Goal: Understand process/instructions: Learn about a topic

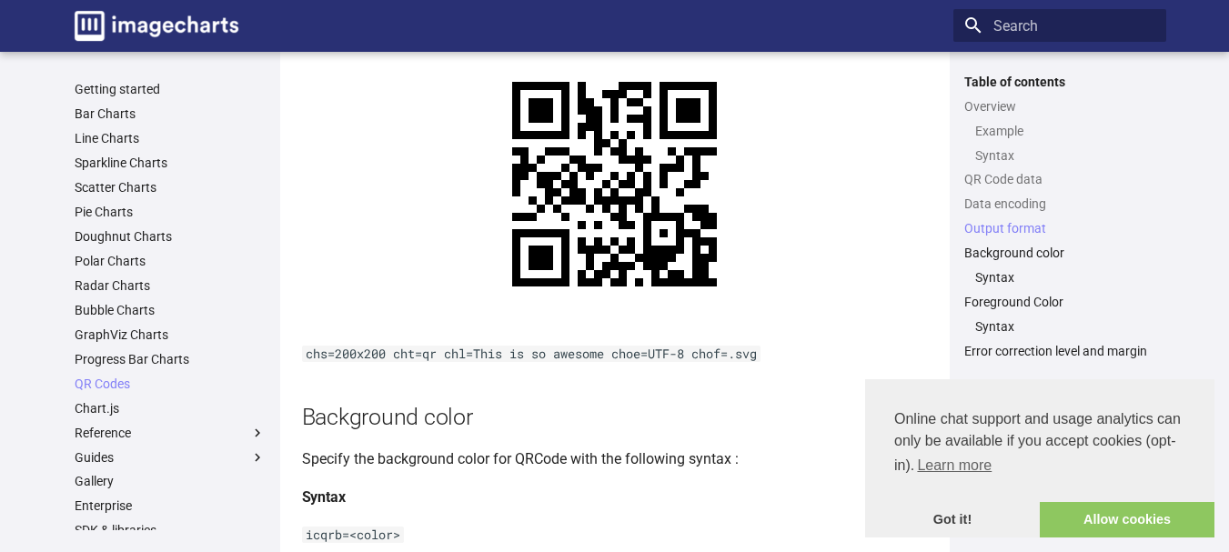
scroll to position [1900, 0]
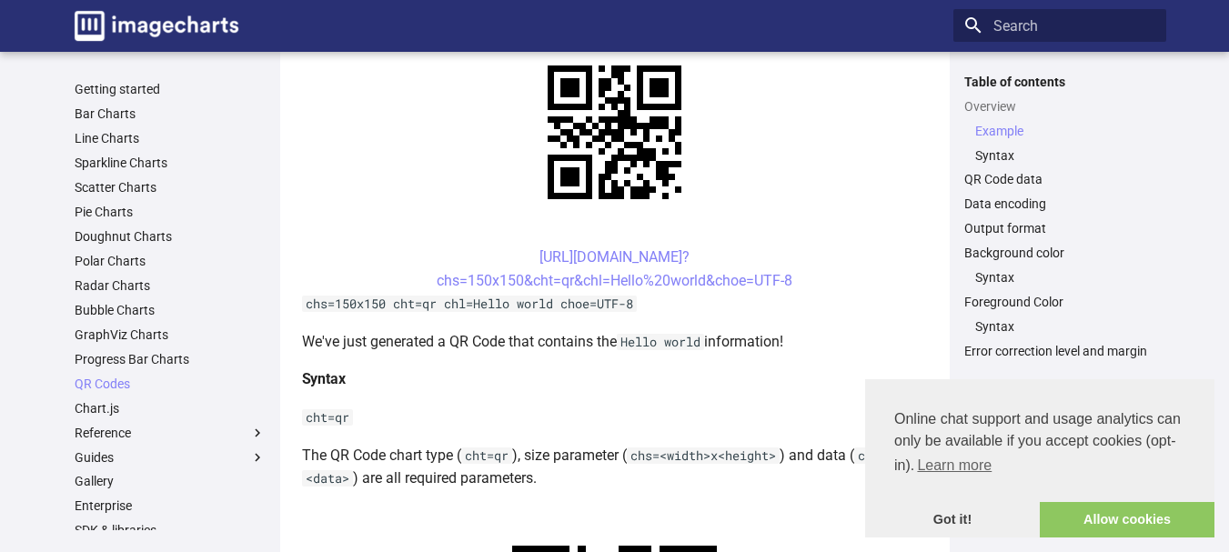
scroll to position [546, 0]
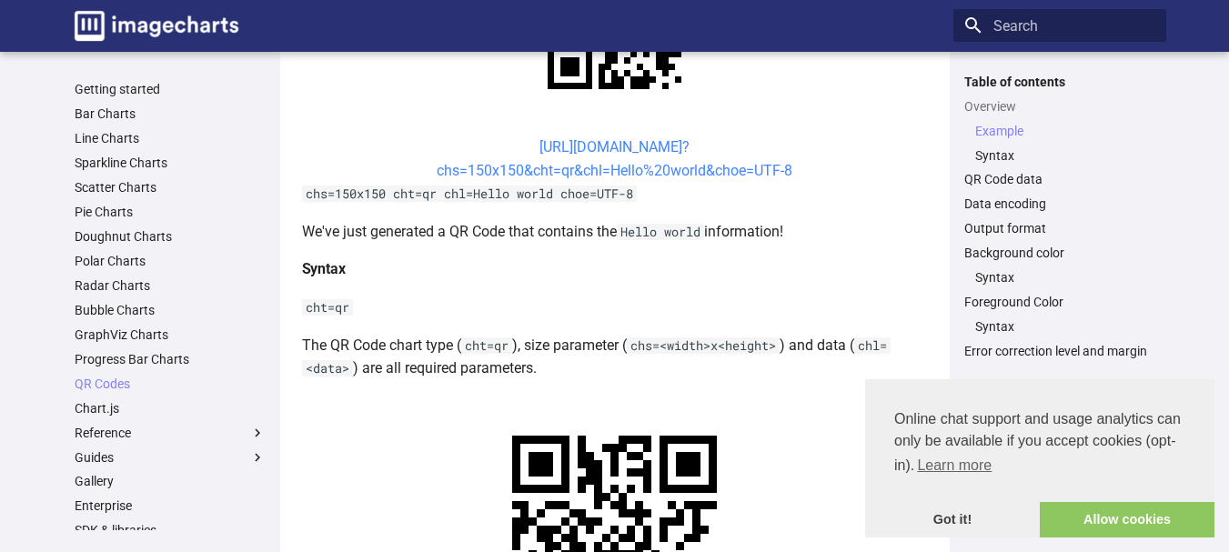
click at [661, 162] on link "https://image-charts.com/chart? chs=150x150&cht=qr&chl=Hello%20world&choe=UTF-8" at bounding box center [615, 158] width 356 height 41
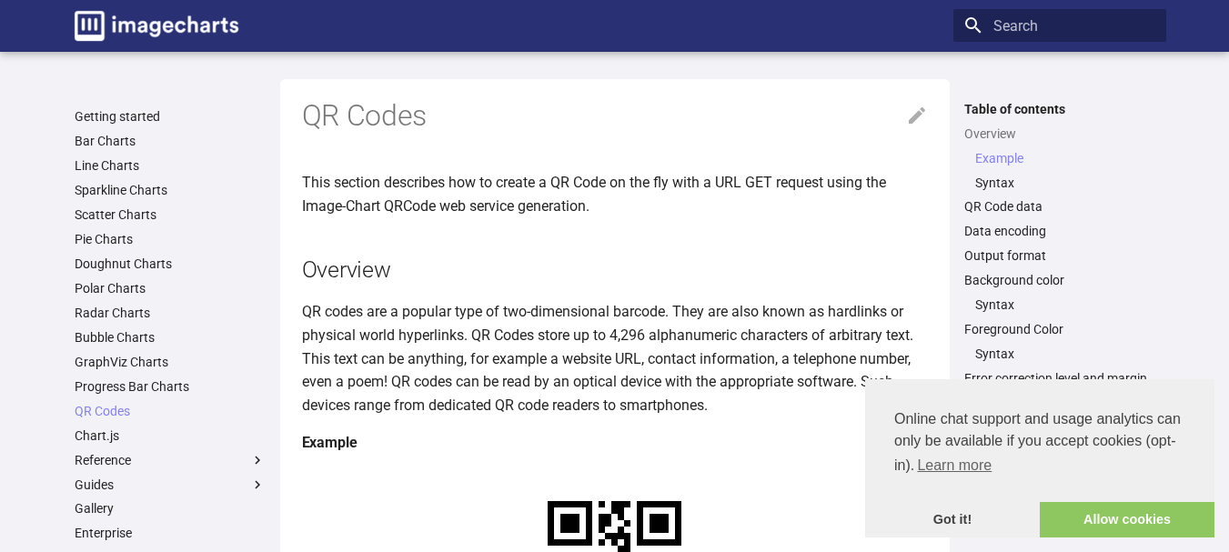
scroll to position [546, 0]
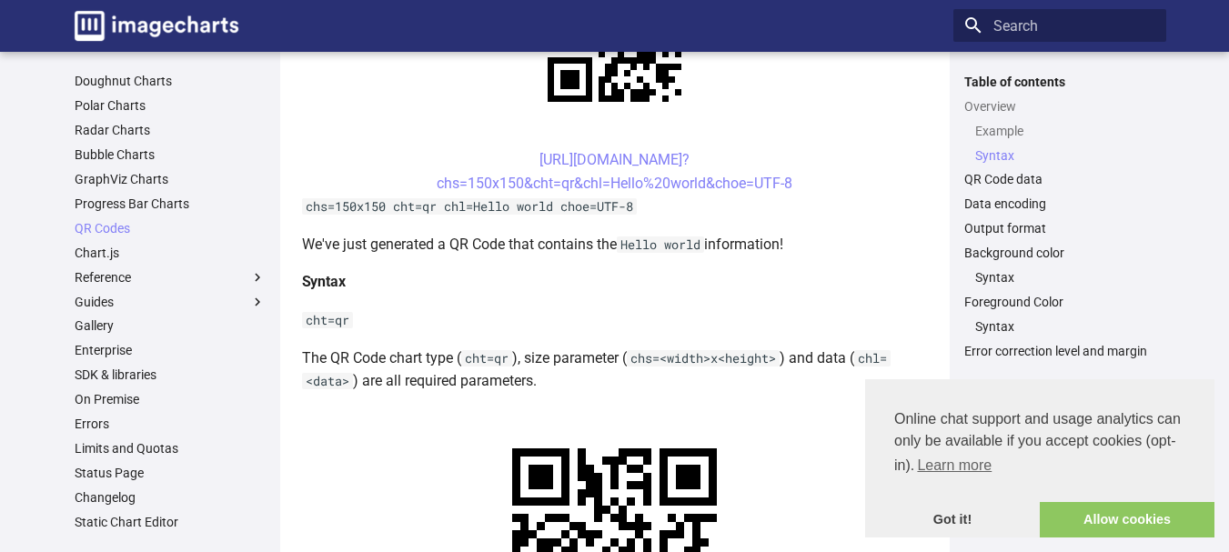
scroll to position [353, 0]
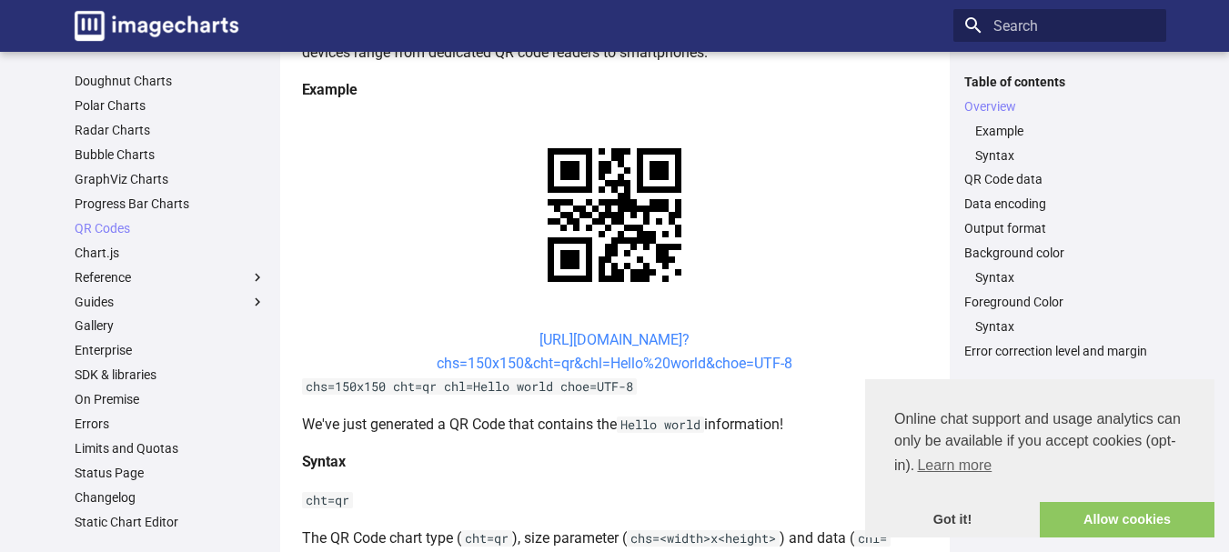
click at [677, 336] on link "https://image-charts.com/chart? chs=150x150&cht=qr&chl=Hello%20world&choe=UTF-8" at bounding box center [615, 351] width 356 height 41
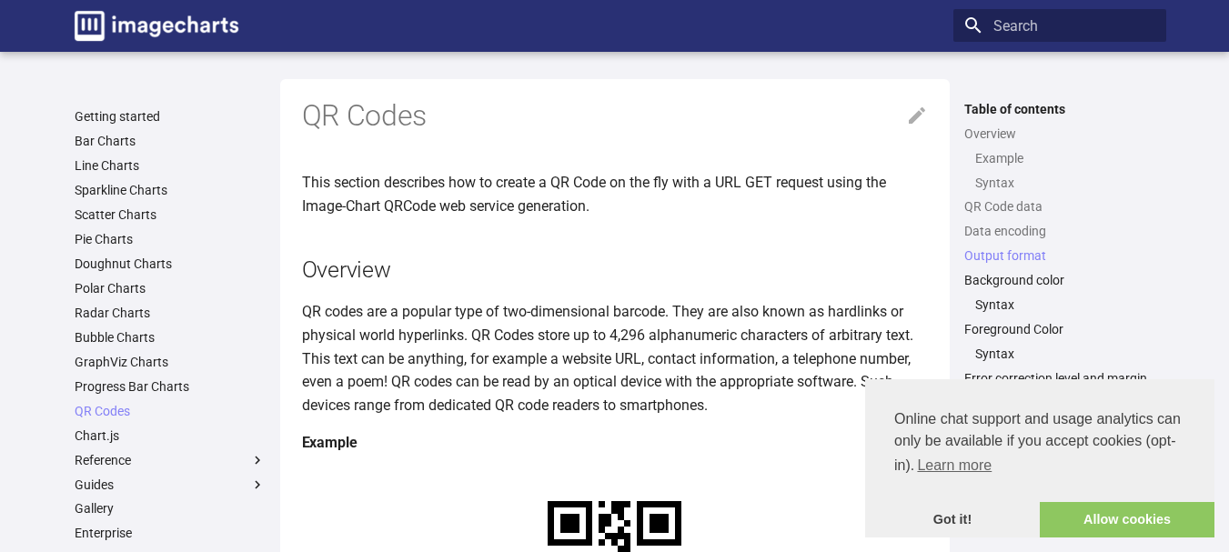
scroll to position [1900, 0]
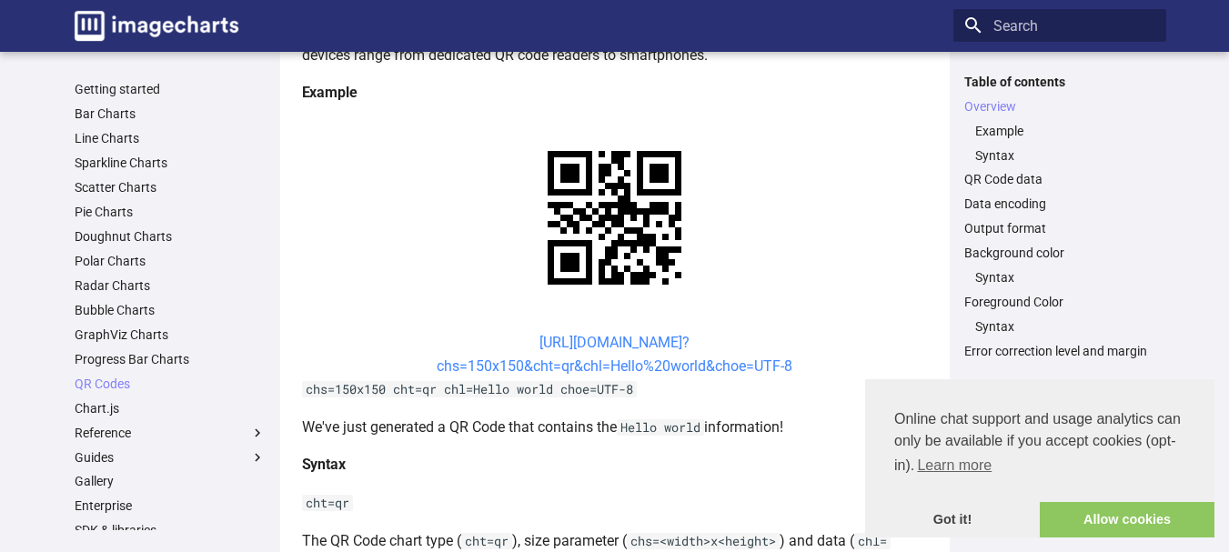
drag, startPoint x: 619, startPoint y: 342, endPoint x: 541, endPoint y: 369, distance: 82.0
drag, startPoint x: 541, startPoint y: 369, endPoint x: 490, endPoint y: 362, distance: 52.4
click at [490, 362] on link "https://image-charts.com/chart? chs=150x150&cht=qr&chl=Hello%20world&choe=UTF-8" at bounding box center [615, 354] width 356 height 41
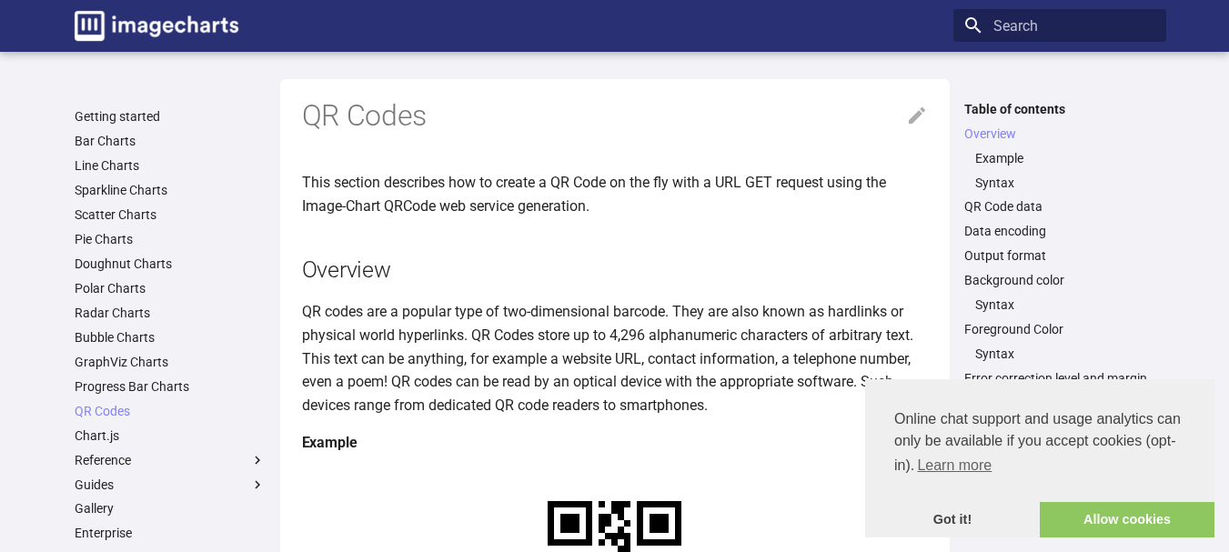
scroll to position [348, 0]
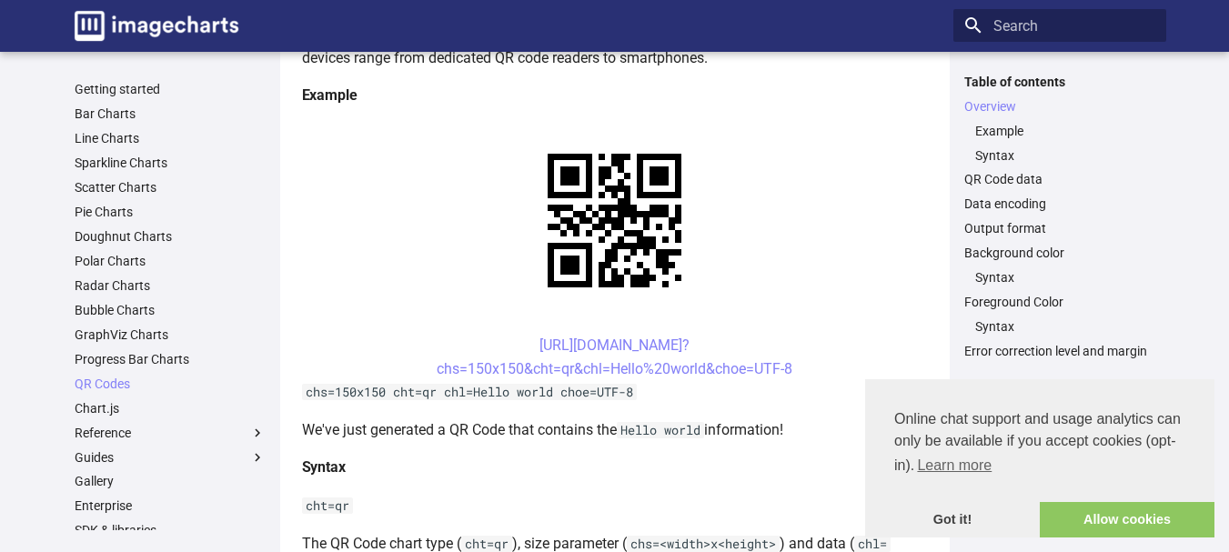
drag, startPoint x: 510, startPoint y: 342, endPoint x: 798, endPoint y: 368, distance: 289.6
click at [798, 368] on center "https://image-charts.com/chart? chs=150x150&cht=qr&chl=Hello%20world&choe=UTF-8" at bounding box center [615, 357] width 626 height 46
drag, startPoint x: 625, startPoint y: 336, endPoint x: 581, endPoint y: 356, distance: 48.9
copy link "https://image-charts.com/chart? chs=150x150&cht=qr&chl=Hello%20world&choe=UTF-8"
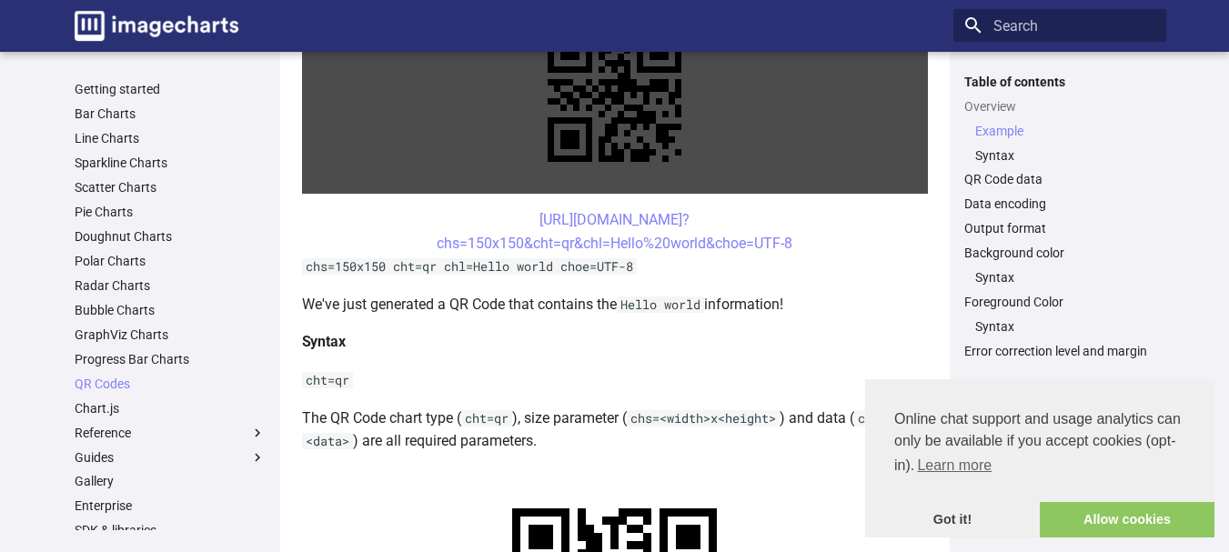
scroll to position [530, 0]
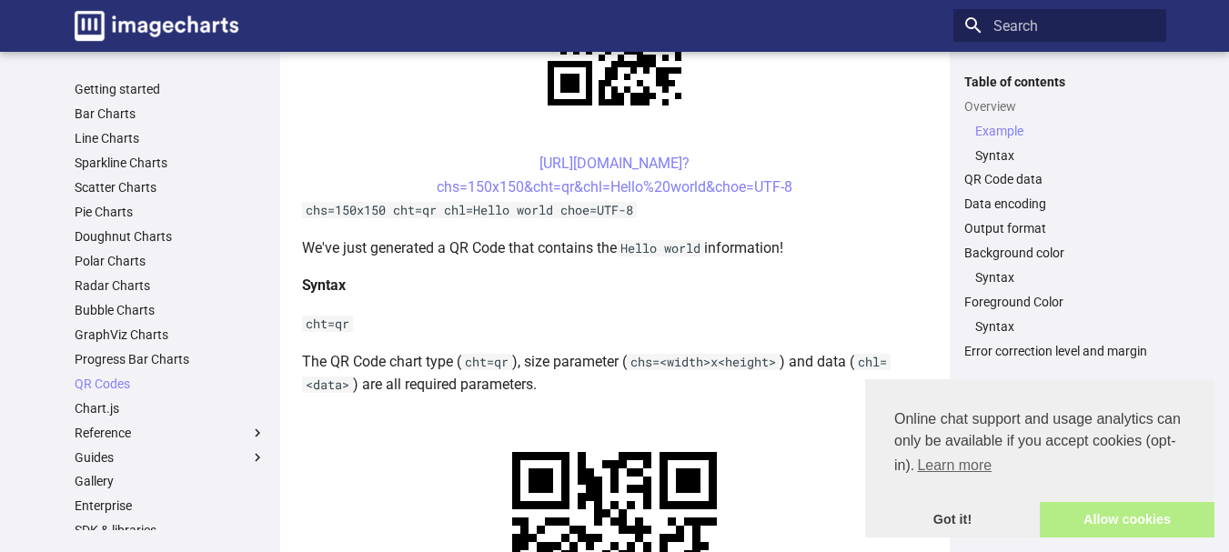
click at [1099, 524] on link "Allow cookies" at bounding box center [1127, 520] width 175 height 36
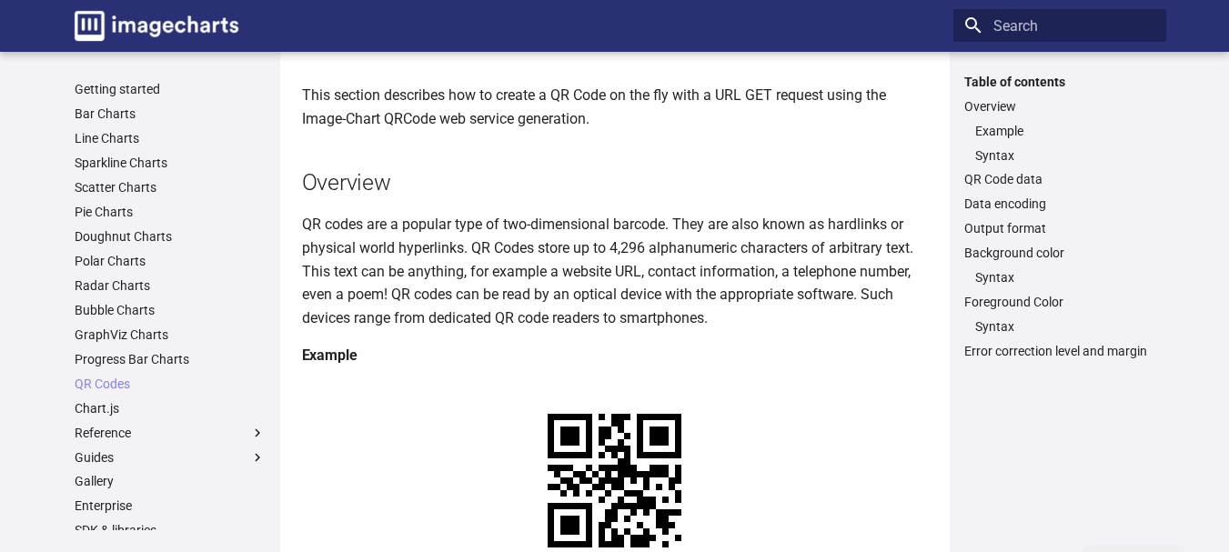
scroll to position [0, 0]
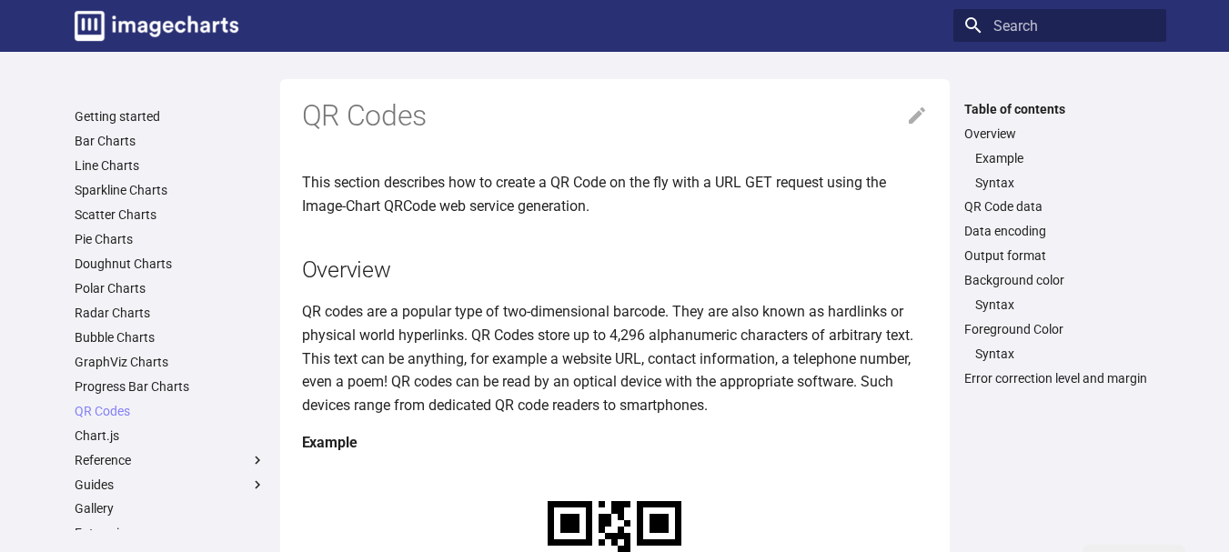
drag, startPoint x: 1155, startPoint y: 263, endPoint x: 882, endPoint y: 157, distance: 292.7
click at [708, 277] on h2 "Overview" at bounding box center [615, 270] width 626 height 32
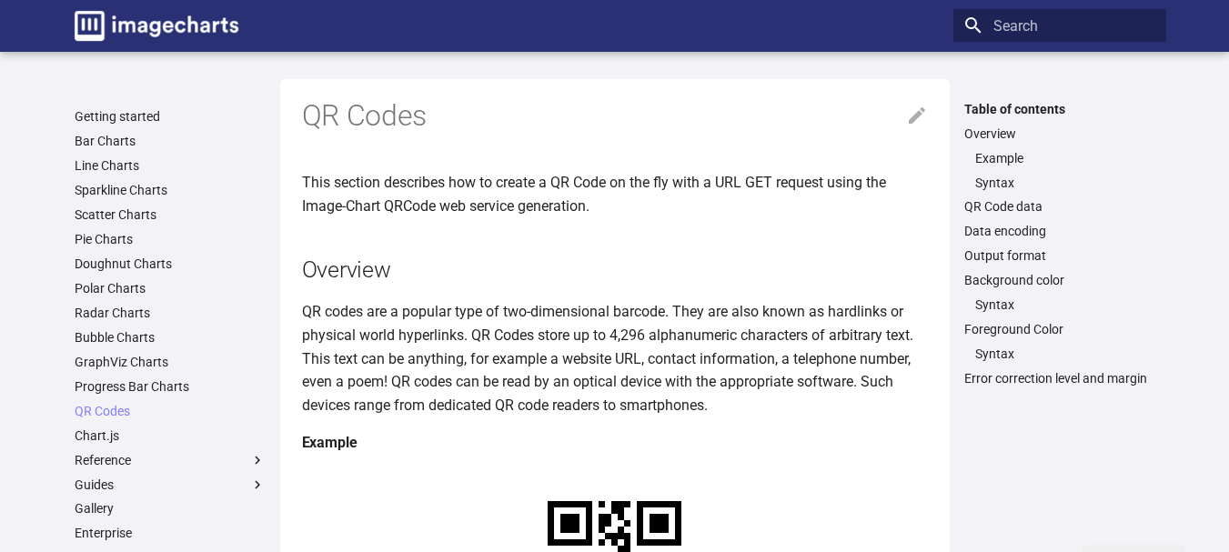
scroll to position [364, 0]
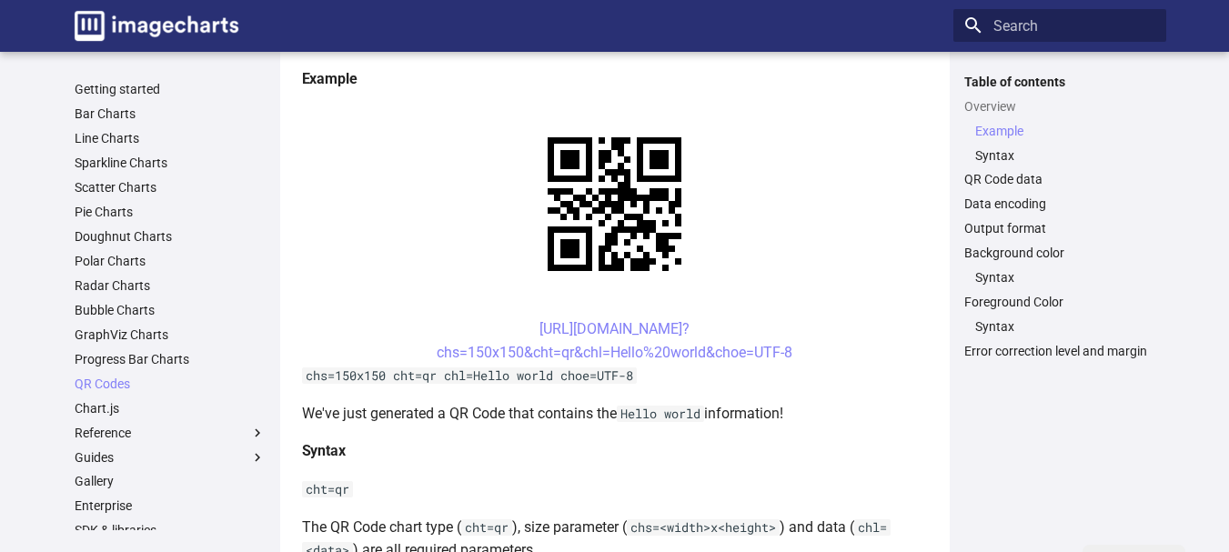
drag, startPoint x: 656, startPoint y: 334, endPoint x: 671, endPoint y: 374, distance: 42.6
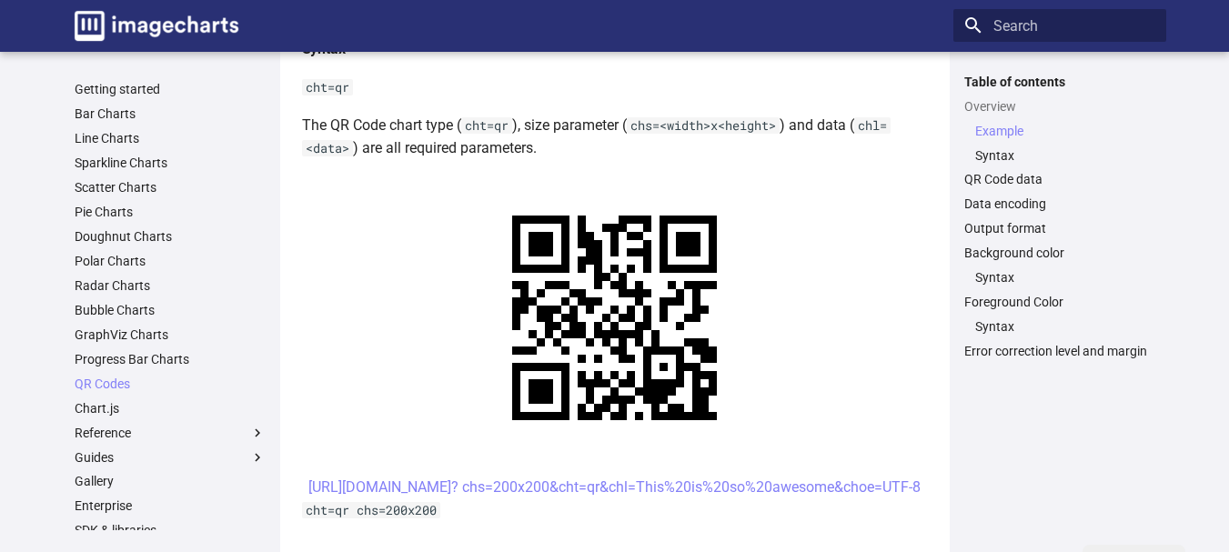
scroll to position [910, 0]
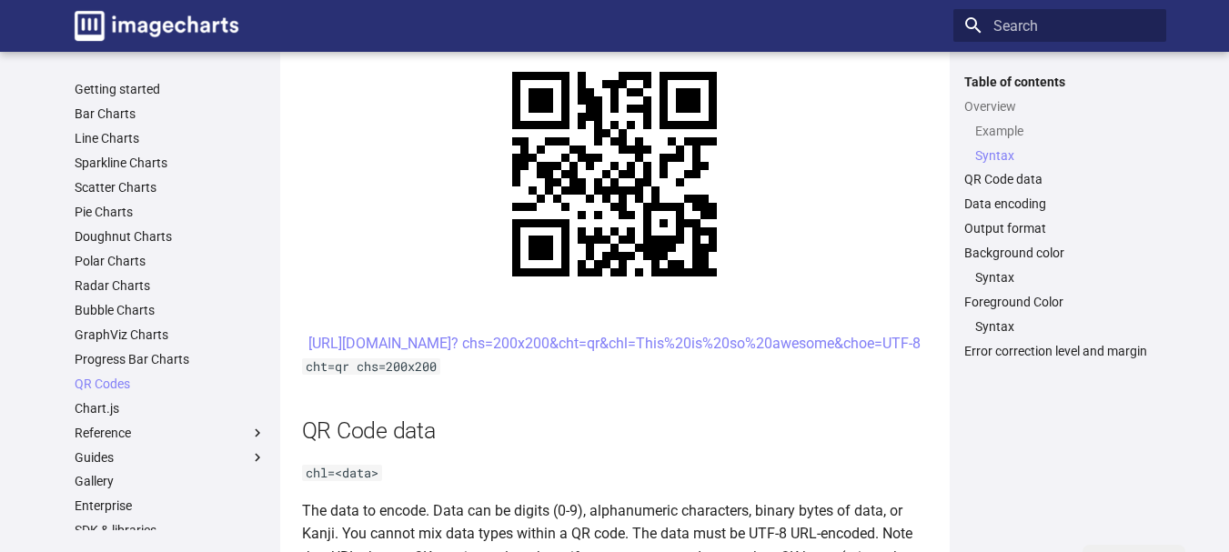
drag, startPoint x: 635, startPoint y: 341, endPoint x: 754, endPoint y: 449, distance: 160.4
click at [754, 447] on h2 "QR Code data" at bounding box center [615, 431] width 626 height 32
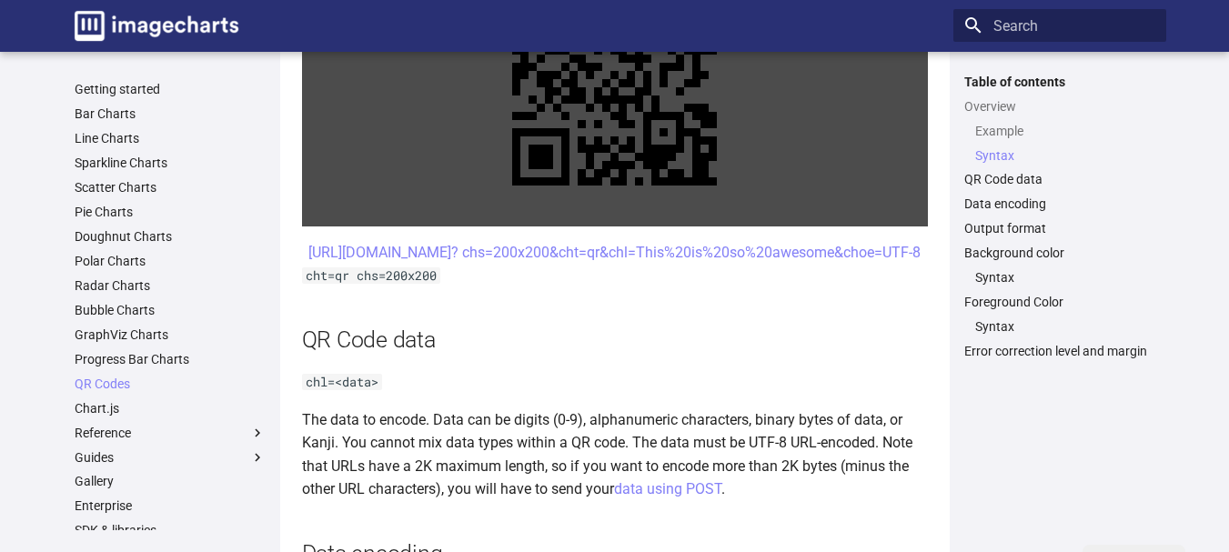
click at [624, 110] on link at bounding box center [615, 83] width 626 height 287
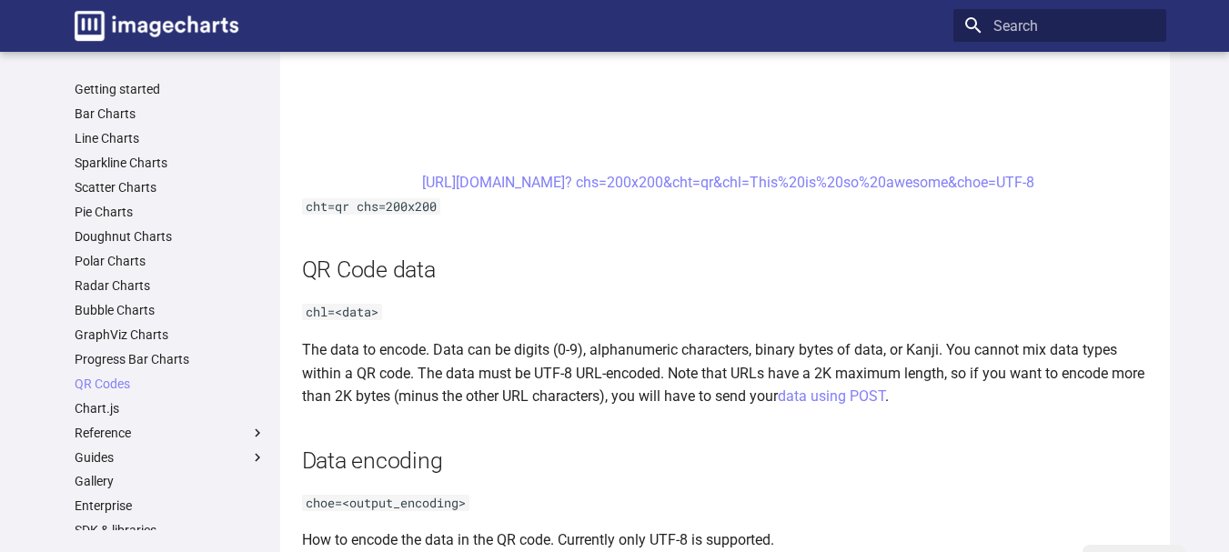
scroll to position [1274, 0]
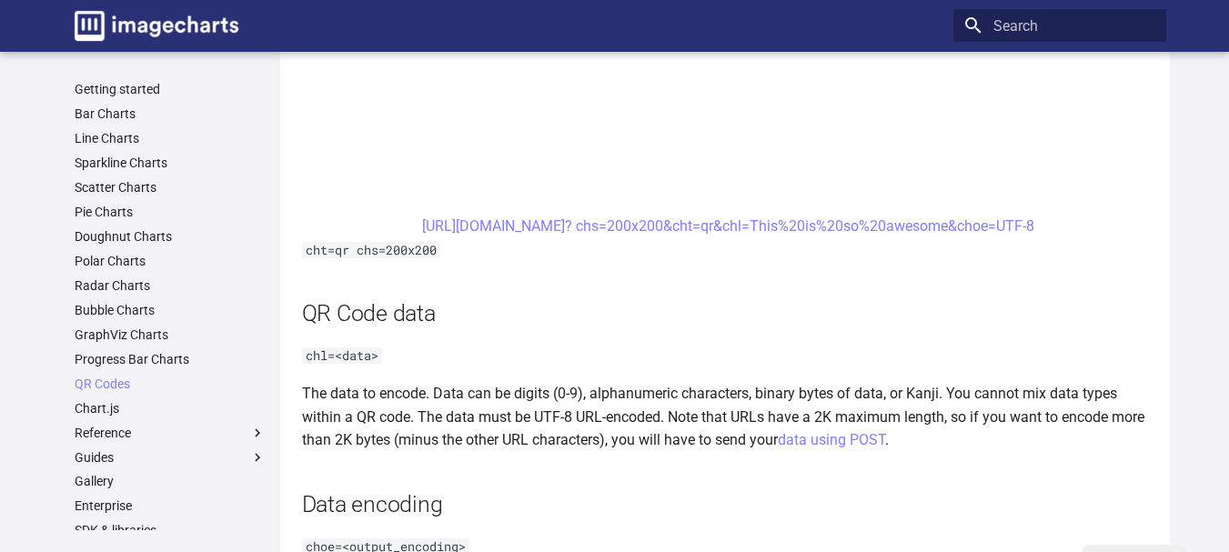
drag, startPoint x: 545, startPoint y: 231, endPoint x: 520, endPoint y: 268, distance: 45.2
click at [949, 227] on link "[URL][DOMAIN_NAME]? chs=200x200&cht=qr&chl=This%20is%20so%20awesome&choe=UTF-8" at bounding box center [728, 225] width 612 height 17
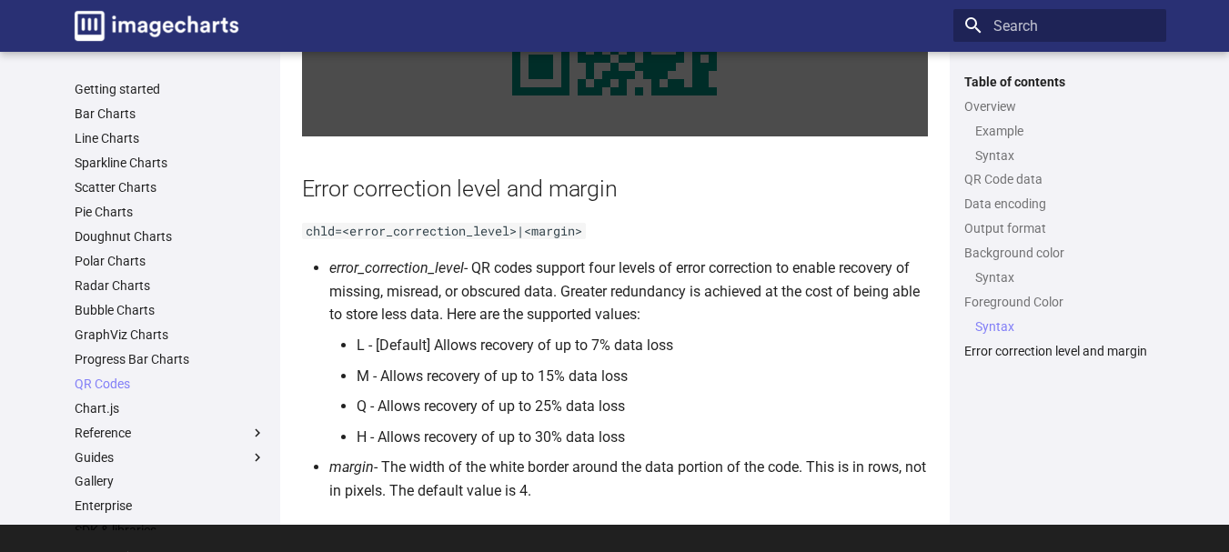
scroll to position [3356, 0]
